Goal: Entertainment & Leisure: Consume media (video, audio)

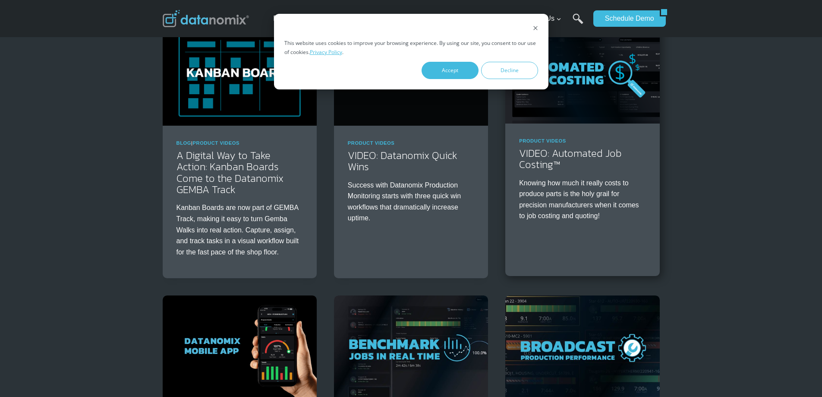
scroll to position [86, 0]
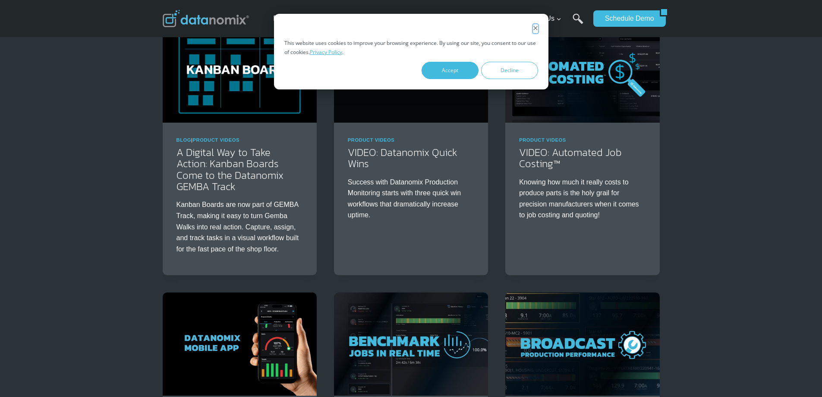
click at [536, 31] on button "Dismiss cookie banner" at bounding box center [535, 28] width 5 height 9
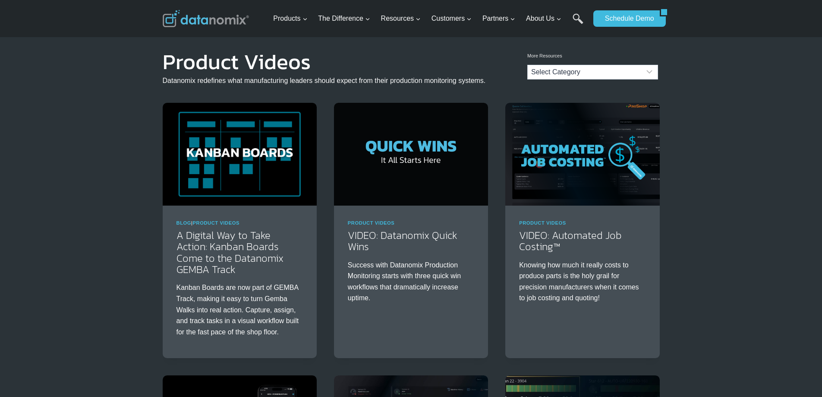
scroll to position [0, 0]
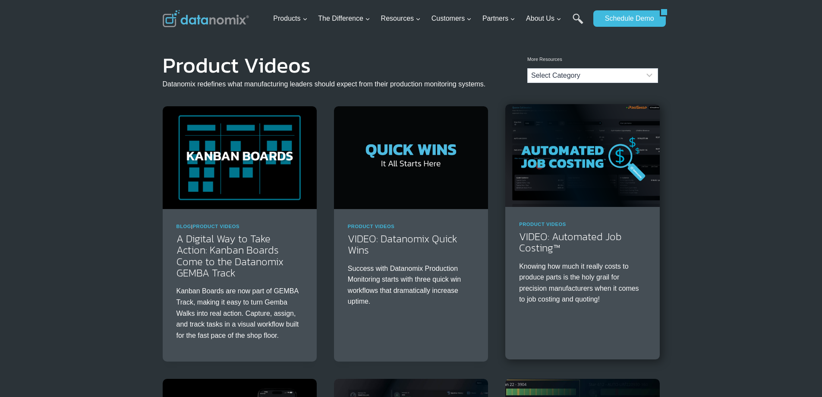
click at [559, 202] on img at bounding box center [582, 155] width 154 height 103
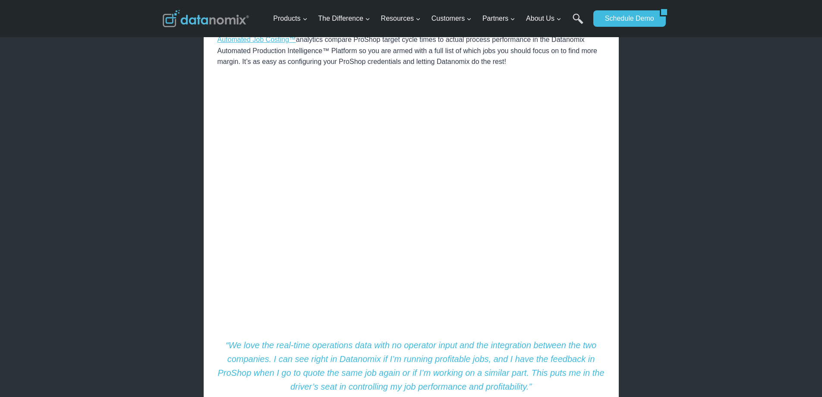
scroll to position [259, 0]
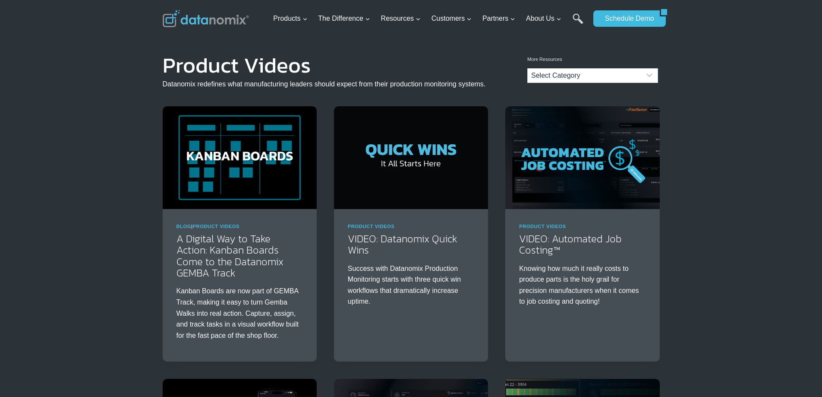
click at [211, 18] on img at bounding box center [206, 18] width 86 height 17
